Goal: Information Seeking & Learning: Learn about a topic

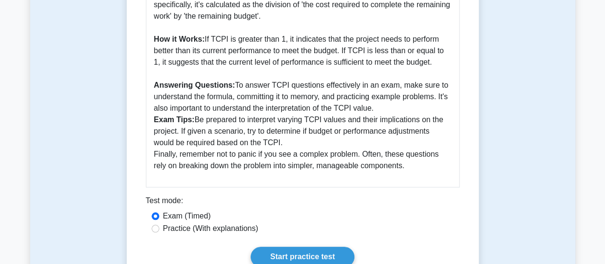
scroll to position [405, 0]
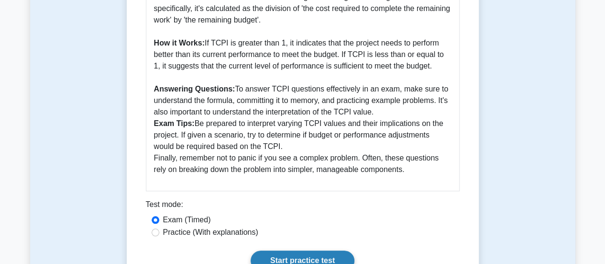
click at [313, 257] on link "Start practice test" at bounding box center [303, 260] width 104 height 20
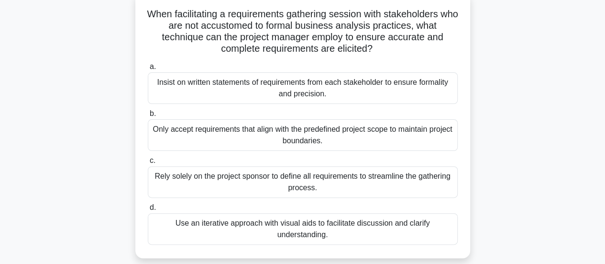
scroll to position [79, 0]
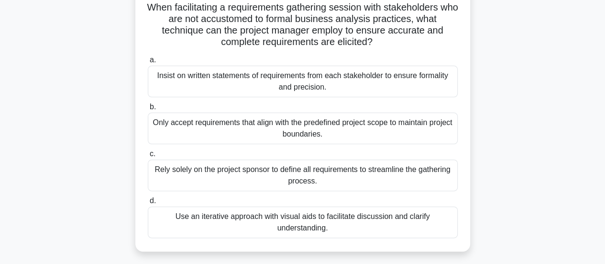
click at [343, 223] on div "Use an iterative approach with visual aids to facilitate discussion and clarify…" at bounding box center [303, 222] width 310 height 32
click at [148, 204] on input "d. Use an iterative approach with visual aids to facilitate discussion and clar…" at bounding box center [148, 201] width 0 height 6
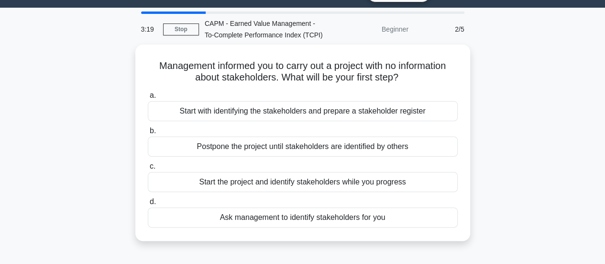
scroll to position [23, 0]
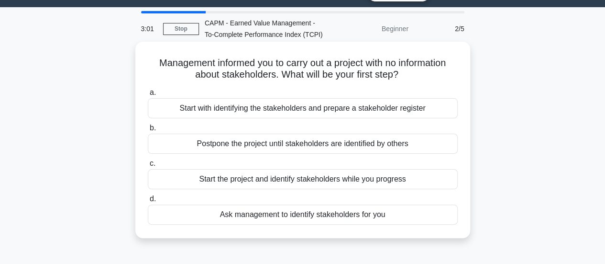
click at [417, 112] on div "Start with identifying the stakeholders and prepare a stakeholder register" at bounding box center [303, 108] width 310 height 20
click at [148, 96] on input "a. Start with identifying the stakeholders and prepare a stakeholder register" at bounding box center [148, 92] width 0 height 6
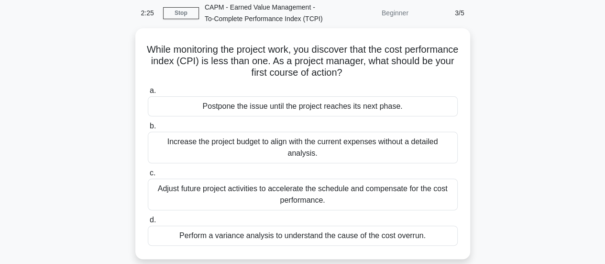
scroll to position [40, 0]
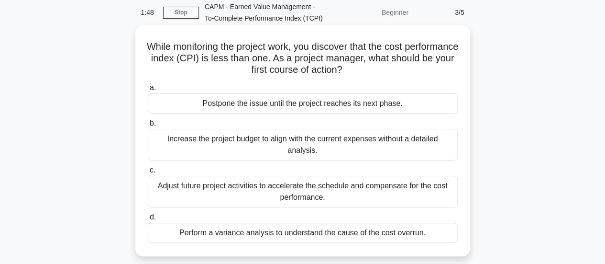
click at [422, 231] on div "Perform a variance analysis to understand the cause of the cost overrun." at bounding box center [303, 232] width 310 height 20
click at [148, 220] on input "d. Perform a variance analysis to understand the cause of the cost overrun." at bounding box center [148, 217] width 0 height 6
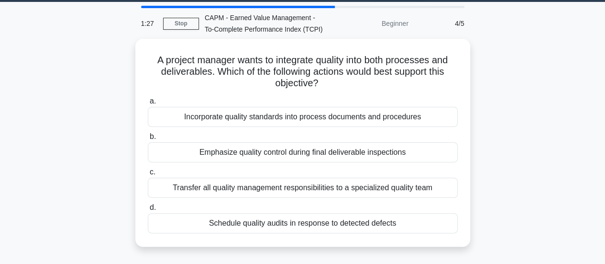
scroll to position [33, 0]
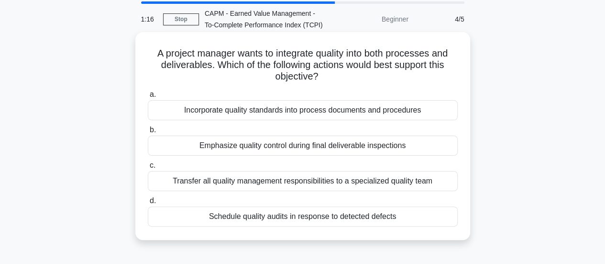
click at [407, 112] on div "Incorporate quality standards into process documents and procedures" at bounding box center [303, 110] width 310 height 20
click at [148, 98] on input "a. Incorporate quality standards into process documents and procedures" at bounding box center [148, 94] width 0 height 6
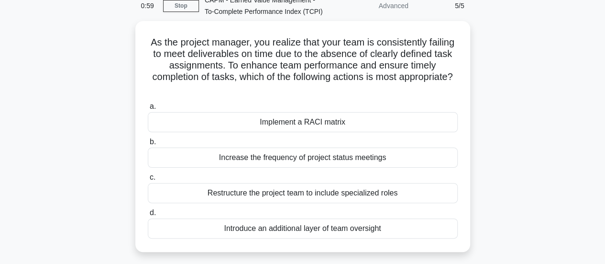
scroll to position [50, 0]
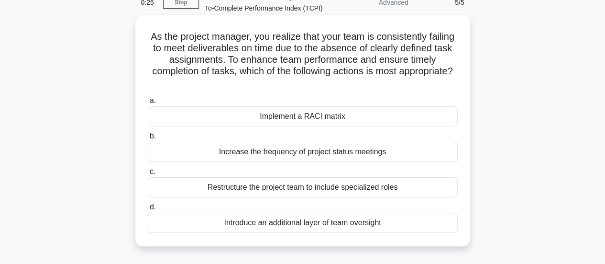
click at [371, 120] on div "Implement a RACI matrix" at bounding box center [303, 116] width 310 height 20
click at [148, 104] on input "a. Implement a RACI matrix" at bounding box center [148, 101] width 0 height 6
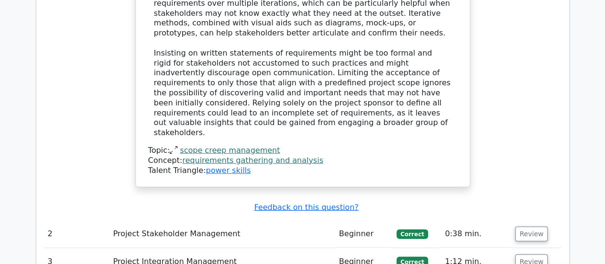
scroll to position [1210, 0]
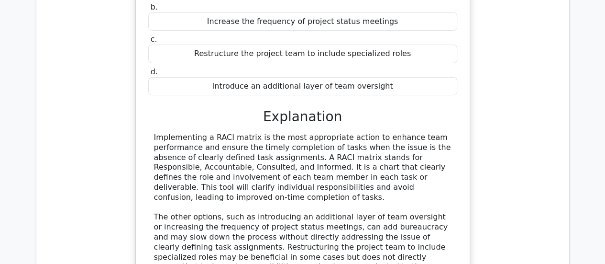
scroll to position [1608, 0]
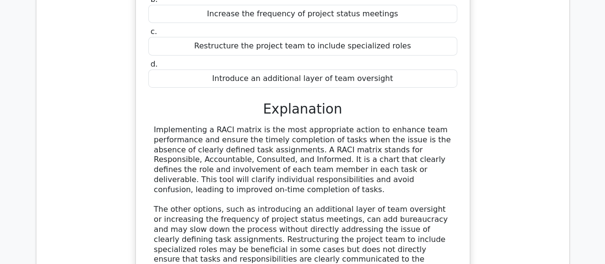
drag, startPoint x: 208, startPoint y: 48, endPoint x: 465, endPoint y: 97, distance: 261.6
click at [465, 97] on div "As the project manager, you realize that your team is consistently failing to m…" at bounding box center [303, 109] width 326 height 442
copy div "RACI matrix is the most appropriate action to enhance team performance and ensu…"
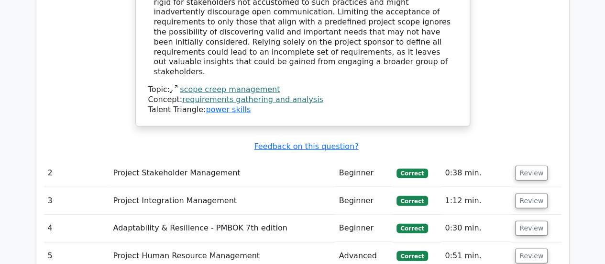
scroll to position [1233, 0]
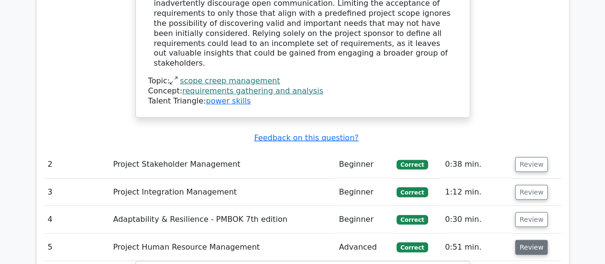
click at [529, 240] on button "Review" at bounding box center [531, 247] width 33 height 15
click at [522, 212] on button "Review" at bounding box center [531, 219] width 33 height 15
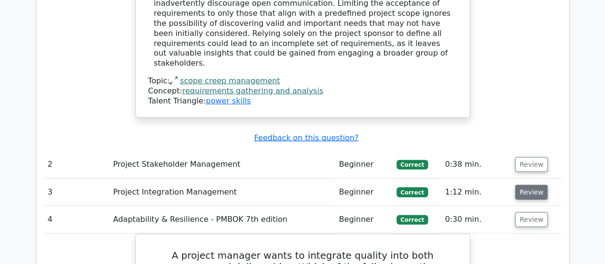
click at [526, 185] on button "Review" at bounding box center [531, 192] width 33 height 15
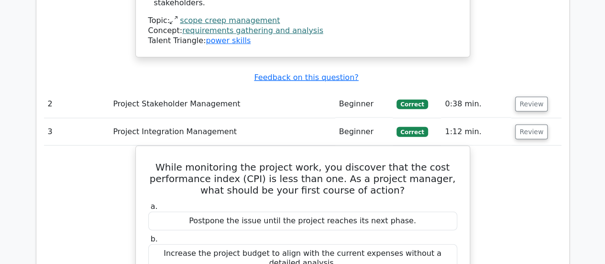
scroll to position [1293, 0]
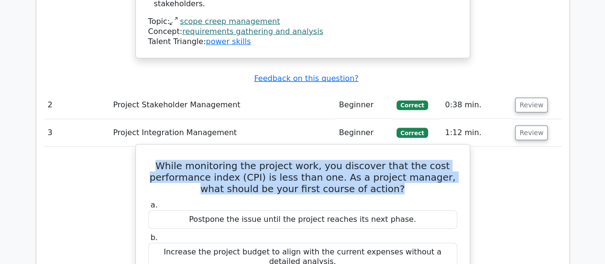
drag, startPoint x: 403, startPoint y: 107, endPoint x: 156, endPoint y: 71, distance: 249.4
copy h5 "While monitoring the project work, you discover that the cost performance index…"
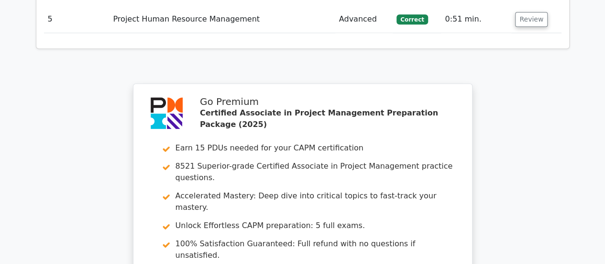
scroll to position [2434, 0]
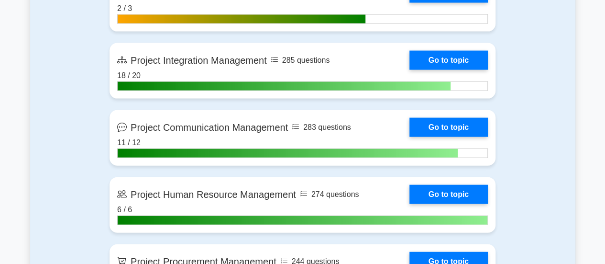
scroll to position [1073, 0]
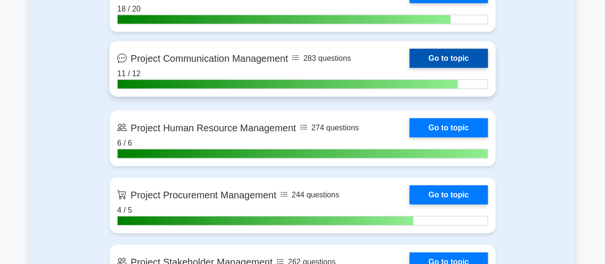
click at [464, 59] on link "Go to topic" at bounding box center [448, 58] width 78 height 19
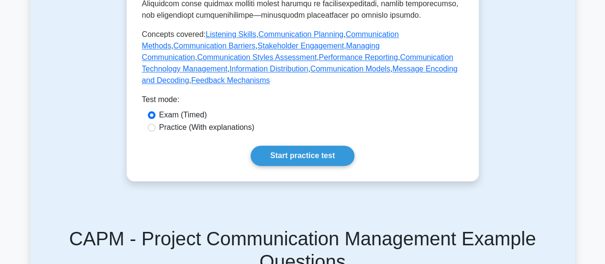
scroll to position [532, 0]
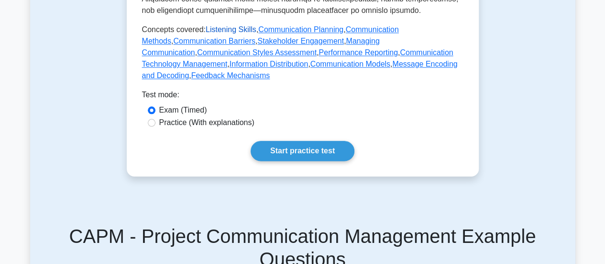
click at [237, 29] on link "Listening Skills" at bounding box center [231, 29] width 51 height 8
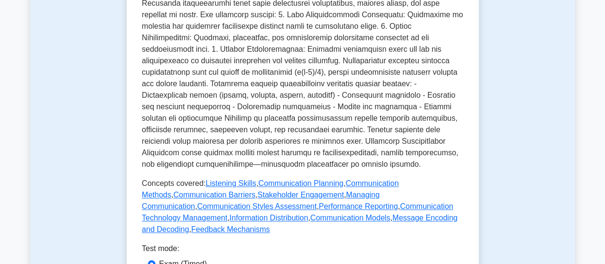
scroll to position [377, 0]
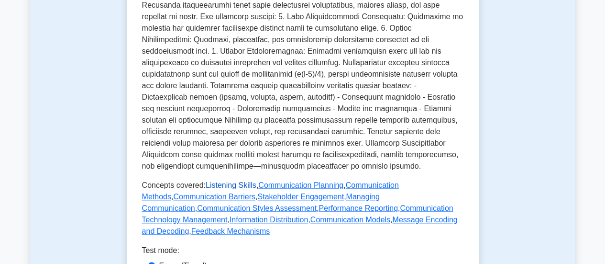
click at [232, 182] on link "Listening Skills" at bounding box center [231, 185] width 51 height 8
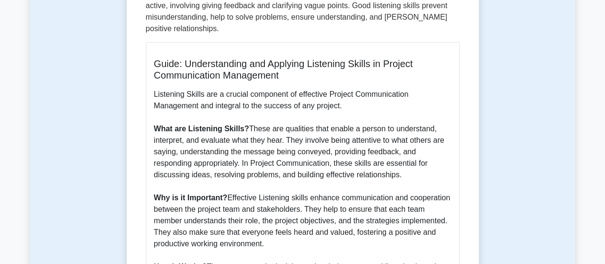
scroll to position [217, 0]
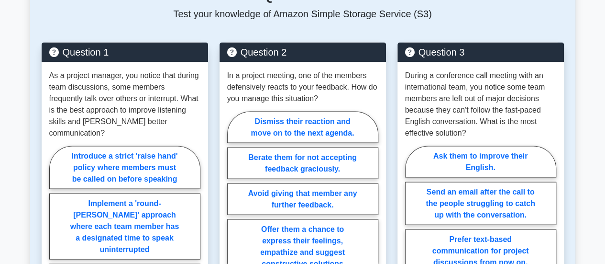
scroll to position [907, 0]
